Goal: Navigation & Orientation: Go to known website

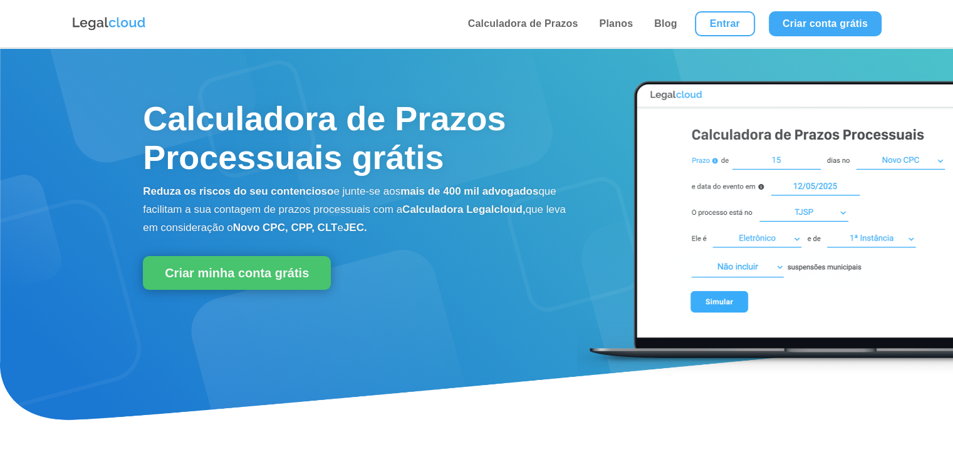
click at [712, 21] on link "Entrar" at bounding box center [725, 23] width 60 height 25
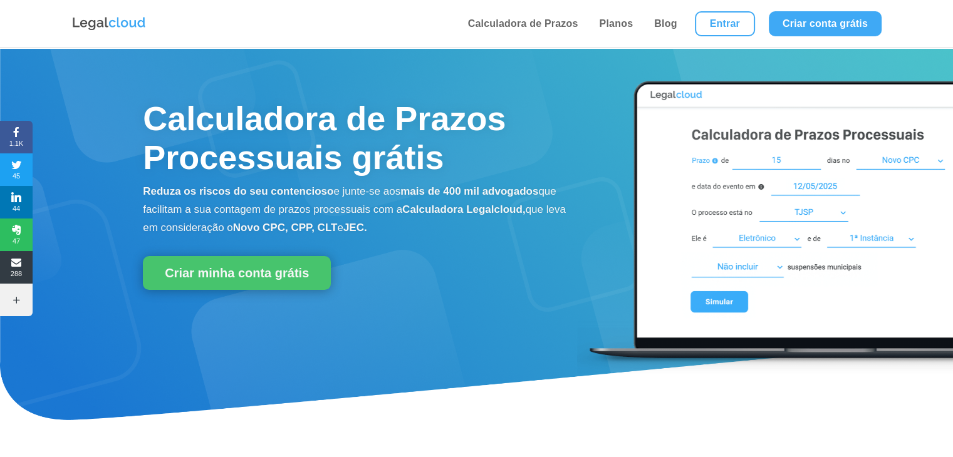
click at [722, 36] on link "Entrar" at bounding box center [725, 23] width 60 height 25
